Goal: Transaction & Acquisition: Purchase product/service

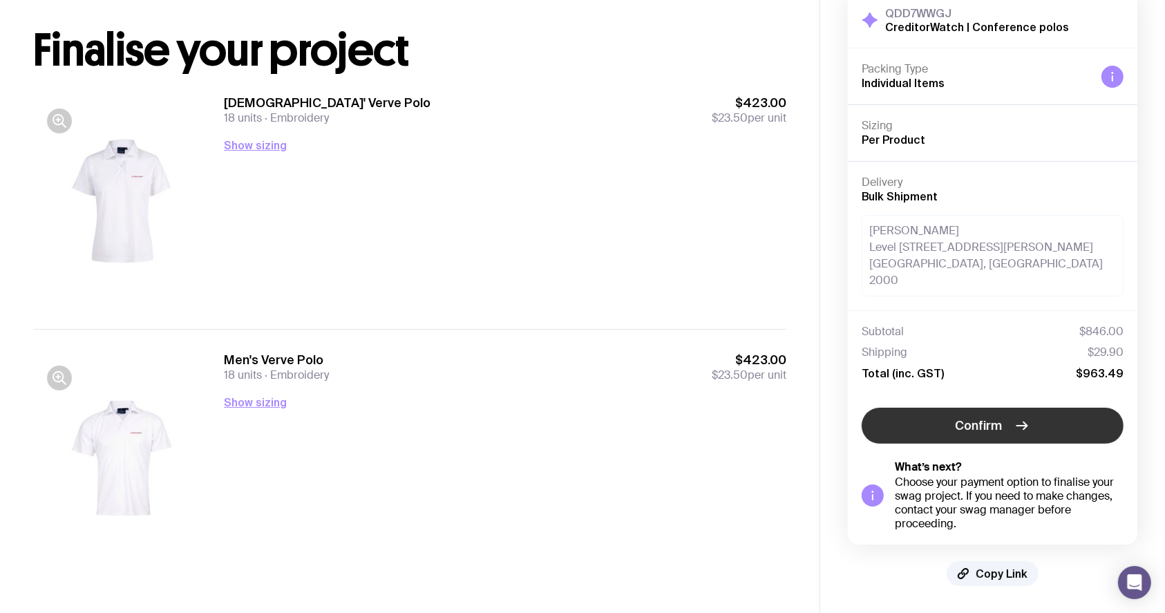
click at [983, 425] on span "Confirm" at bounding box center [979, 425] width 47 height 17
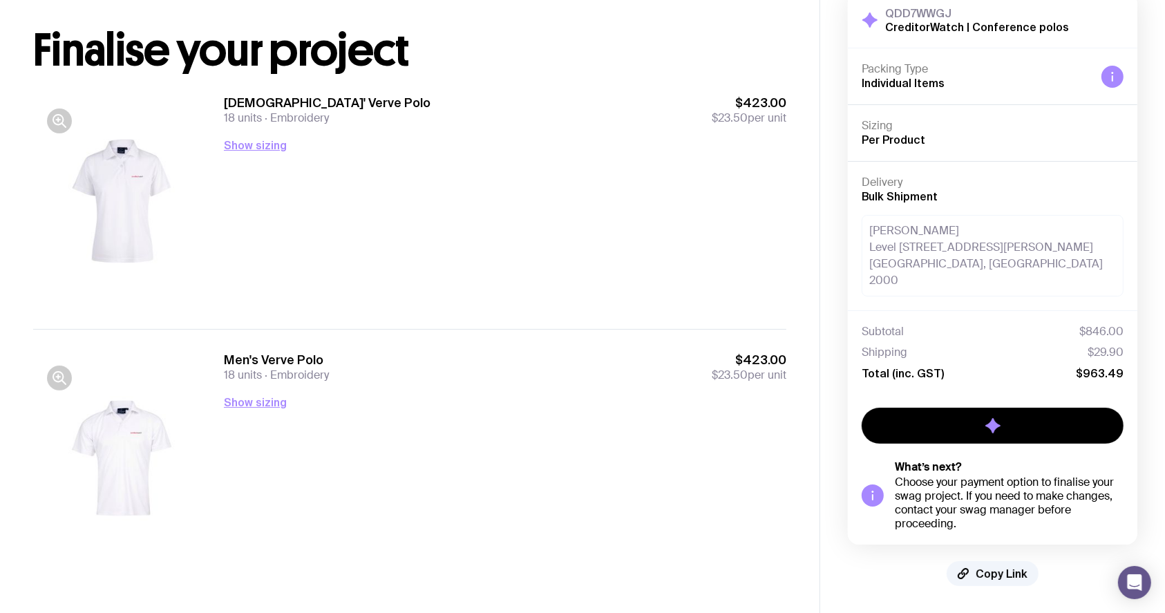
scroll to position [17, 0]
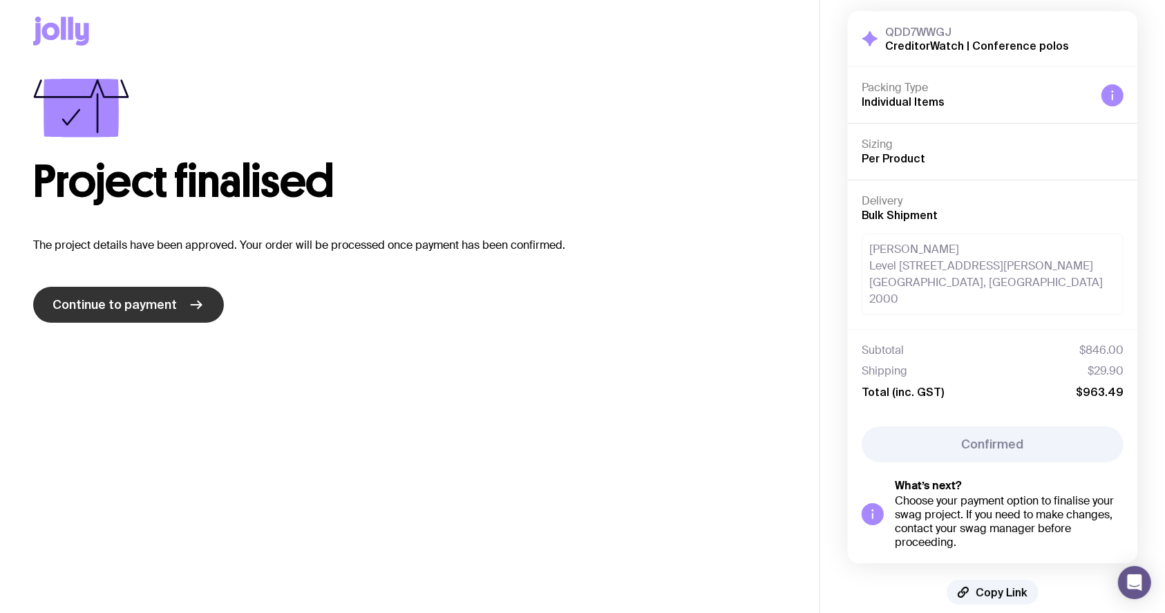
click at [165, 299] on span "Continue to payment" at bounding box center [115, 304] width 124 height 17
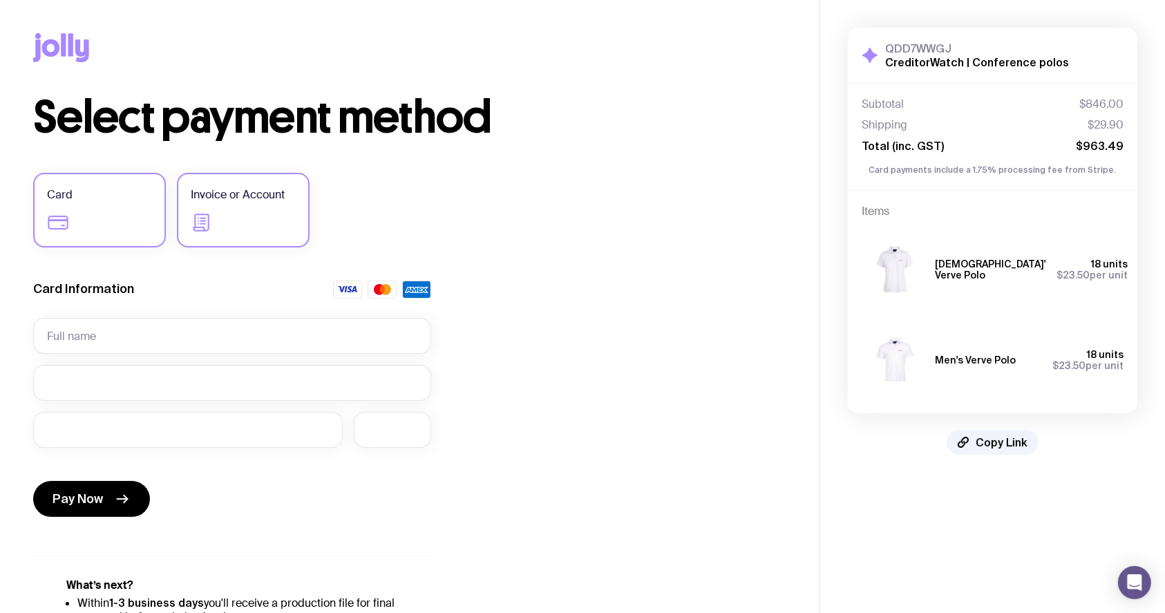
click at [199, 198] on span "Invoice or Account" at bounding box center [238, 195] width 94 height 17
click at [0, 0] on input "Invoice or Account" at bounding box center [0, 0] width 0 height 0
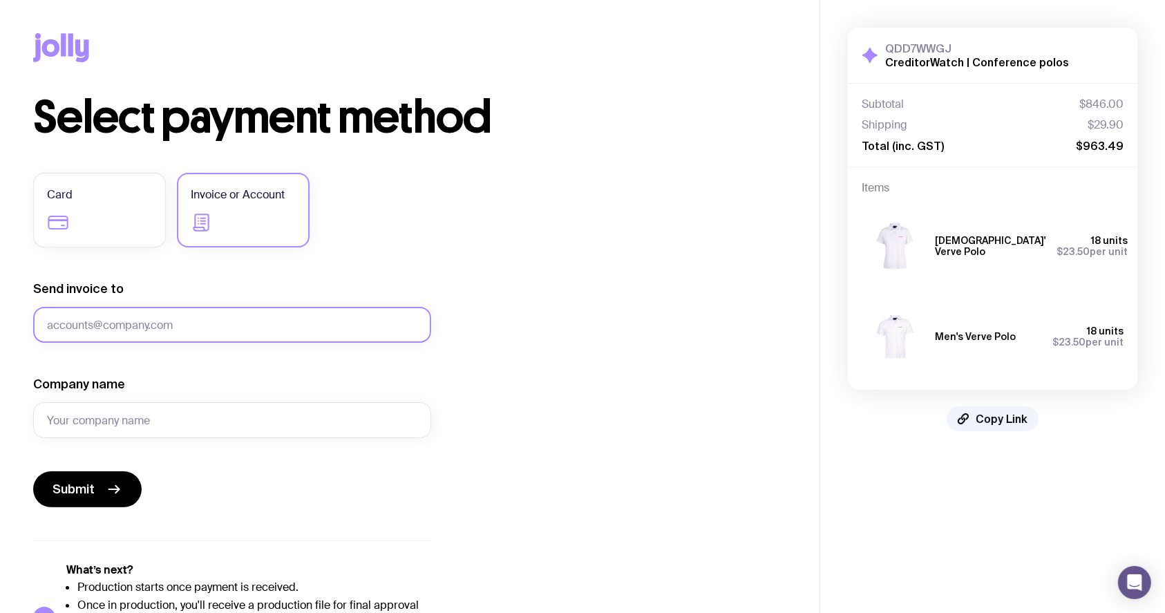
click at [138, 325] on input "Send invoice to" at bounding box center [232, 325] width 398 height 36
drag, startPoint x: 117, startPoint y: 321, endPoint x: 0, endPoint y: 324, distance: 117.5
click at [0, 323] on div "Copy Link Select payment method Card Invoice or Account Send invoice to [PERSON…" at bounding box center [410, 336] width 820 height 672
paste input "[EMAIL_ADDRESS][PERSON_NAME][DOMAIN_NAME]"
type input "[PERSON_NAME][EMAIL_ADDRESS][PERSON_NAME][DOMAIN_NAME]"
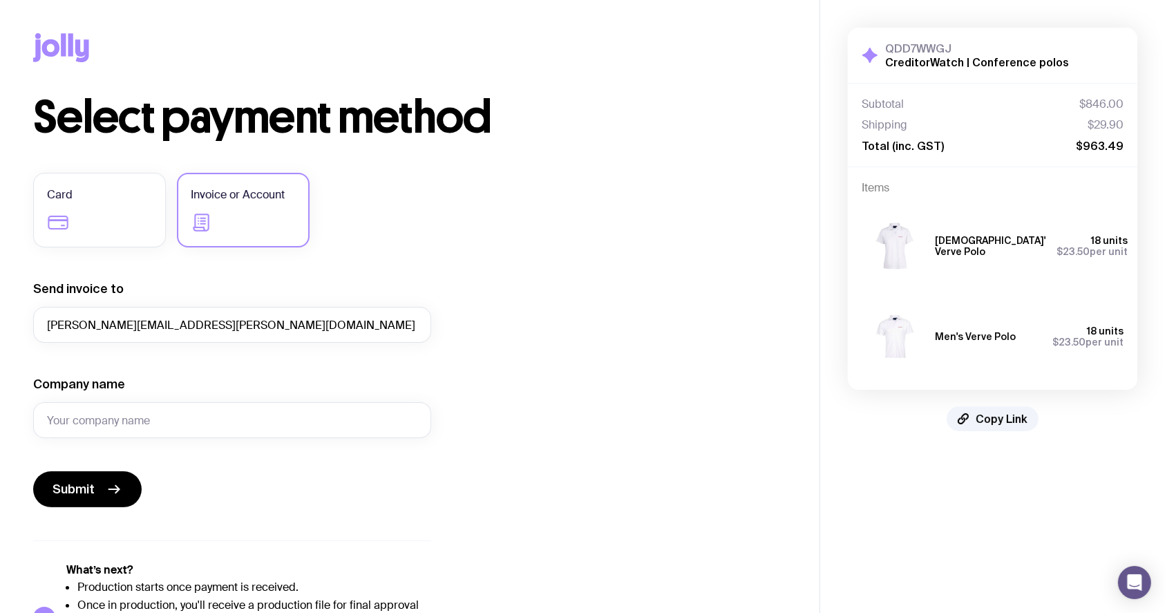
click at [224, 401] on div "Company name" at bounding box center [232, 407] width 398 height 62
click at [232, 406] on input "Company name" at bounding box center [232, 420] width 398 height 36
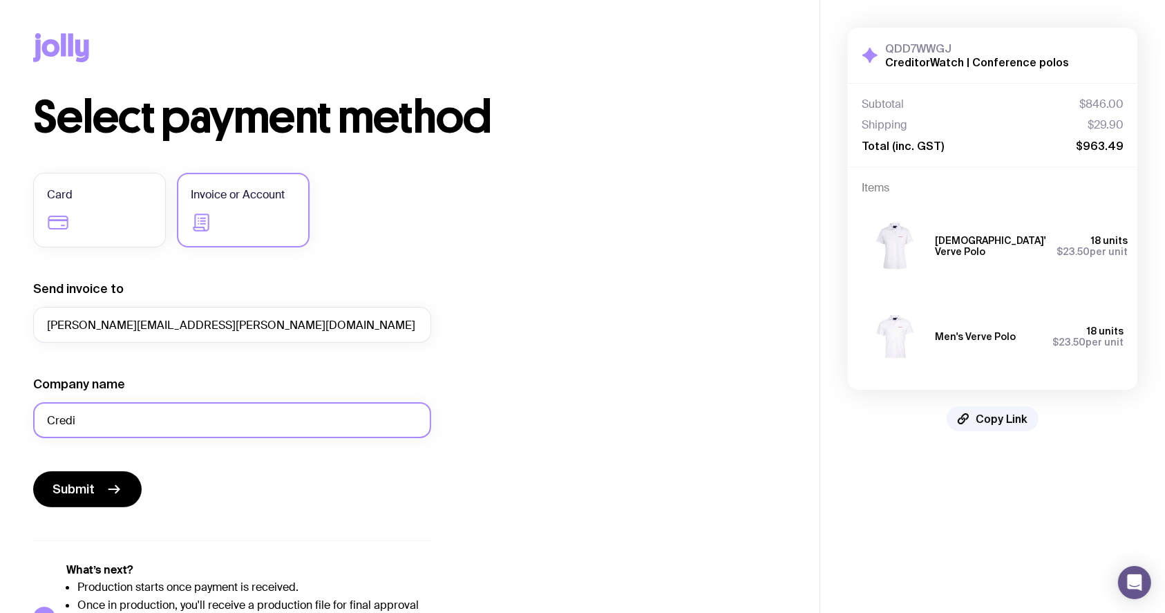
type input "CreditorWatch"
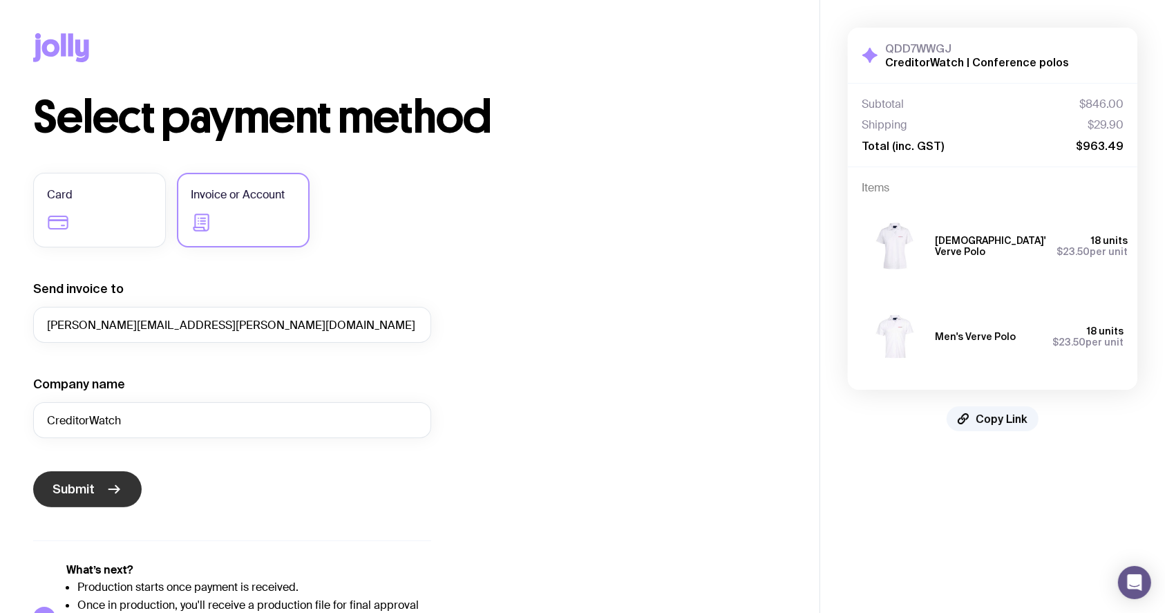
click at [104, 484] on button "Submit" at bounding box center [87, 489] width 108 height 36
